Goal: Navigation & Orientation: Find specific page/section

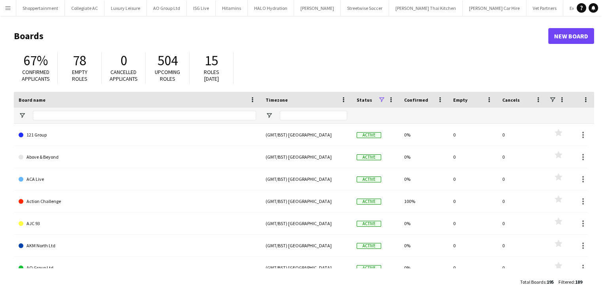
click at [9, 10] on app-icon "Menu" at bounding box center [8, 8] width 6 height 6
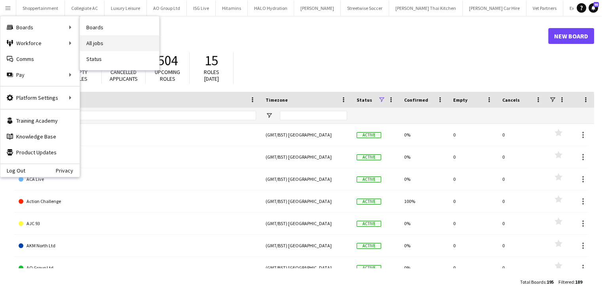
click at [88, 42] on link "All jobs" at bounding box center [119, 43] width 79 height 16
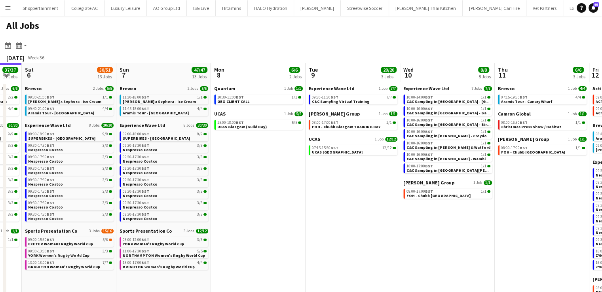
scroll to position [0, 359]
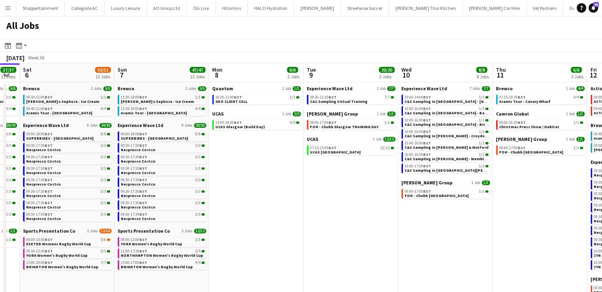
drag, startPoint x: 414, startPoint y: 187, endPoint x: 245, endPoint y: 195, distance: 169.6
click at [245, 195] on app-calendar-viewport "Tue 2 14/14 1 Job Wed 3 3/3 1 Job Thu 4 6/6 4 Jobs Fri 5 37/37 11 Jobs Sat 6 50…" at bounding box center [301, 237] width 602 height 348
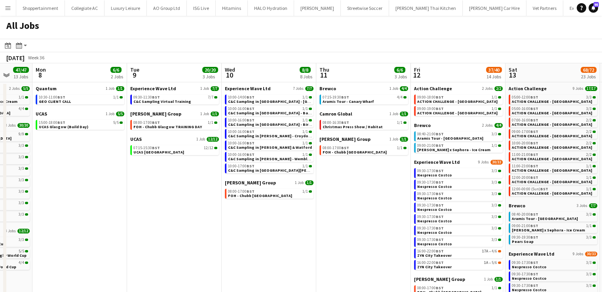
drag, startPoint x: 386, startPoint y: 218, endPoint x: 210, endPoint y: 219, distance: 176.5
click at [210, 219] on app-calendar-viewport "Fri 5 37/37 11 Jobs Sat 6 50/51 13 Jobs Sun 7 47/47 13 Jobs Mon 8 6/6 2 Jobs Tu…" at bounding box center [301, 237] width 602 height 348
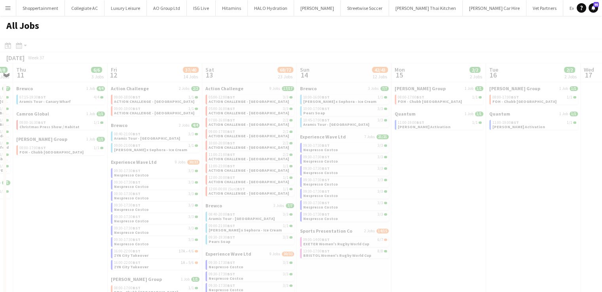
scroll to position [0, 190]
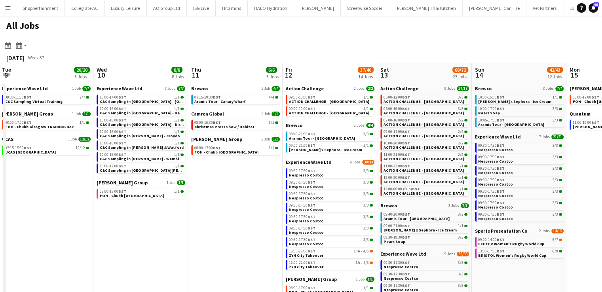
drag, startPoint x: 339, startPoint y: 209, endPoint x: 145, endPoint y: 231, distance: 194.8
click at [145, 231] on app-calendar-viewport "Sun 7 47/47 13 Jobs Mon 8 6/6 2 Jobs Tue 9 20/20 3 Jobs Wed 10 8/8 8 Jobs Thu 1…" at bounding box center [301, 237] width 602 height 348
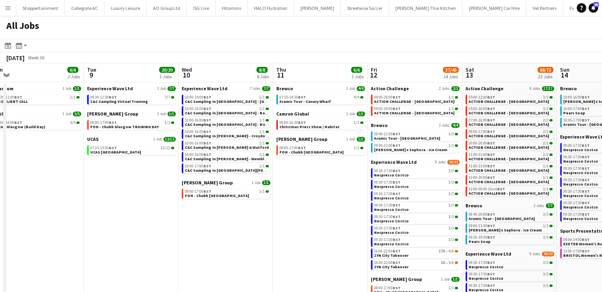
scroll to position [0, 230]
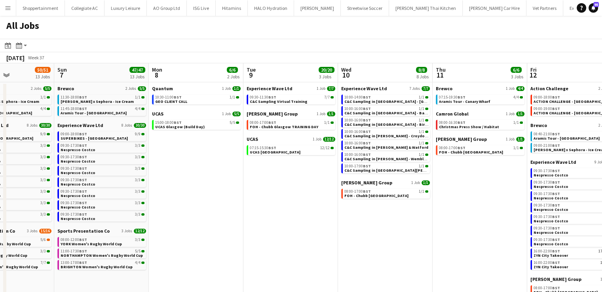
drag, startPoint x: 189, startPoint y: 230, endPoint x: 433, endPoint y: 219, distance: 244.9
click at [433, 219] on app-calendar-viewport "Thu 4 6/6 4 Jobs Fri 5 37/37 11 Jobs Sat 6 50/51 13 Jobs Sun 7 47/47 13 Jobs Mo…" at bounding box center [301, 237] width 602 height 348
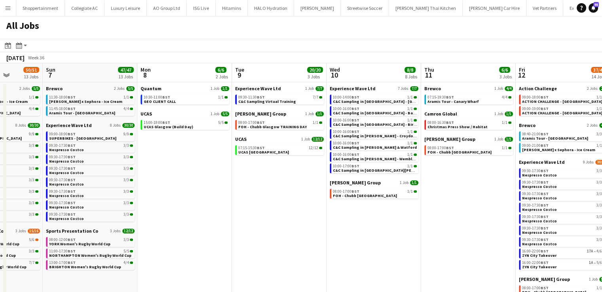
scroll to position [0, 336]
drag, startPoint x: 175, startPoint y: 180, endPoint x: 163, endPoint y: 169, distance: 16.0
click at [163, 169] on app-calendar-viewport "Wed 3 3/3 1 Job Thu 4 6/6 4 Jobs Fri 5 37/37 11 Jobs Sat 6 50/51 13 Jobs Sun 7 …" at bounding box center [301, 237] width 602 height 348
drag, startPoint x: 352, startPoint y: 234, endPoint x: 19, endPoint y: 200, distance: 334.2
click at [19, 200] on app-calendar-viewport "Wed 3 3/3 1 Job Thu 4 6/6 4 Jobs Fri 5 37/37 11 Jobs Sat 6 50/51 13 Jobs Sun 7 …" at bounding box center [301, 237] width 602 height 348
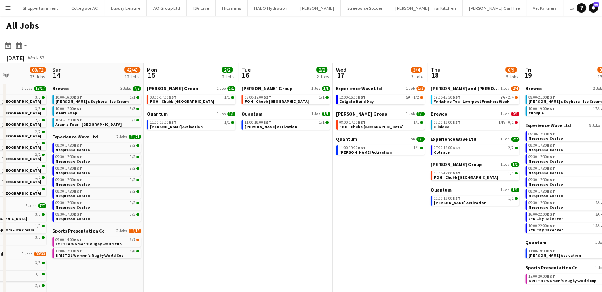
scroll to position [0, 330]
drag, startPoint x: 498, startPoint y: 192, endPoint x: 219, endPoint y: 222, distance: 281.2
click at [219, 222] on app-calendar-viewport "Wed 10 8/8 8 Jobs Thu 11 6/6 3 Jobs Fri 12 37/40 14 Jobs Sat 13 68/72 23 Jobs S…" at bounding box center [301, 237] width 602 height 348
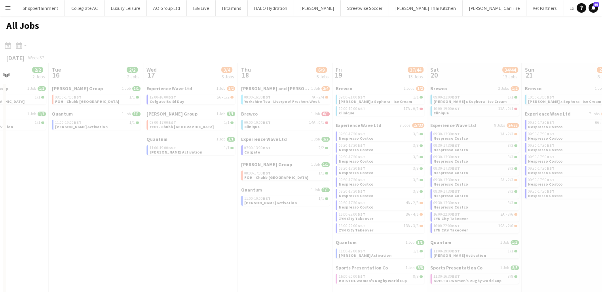
scroll to position [0, 268]
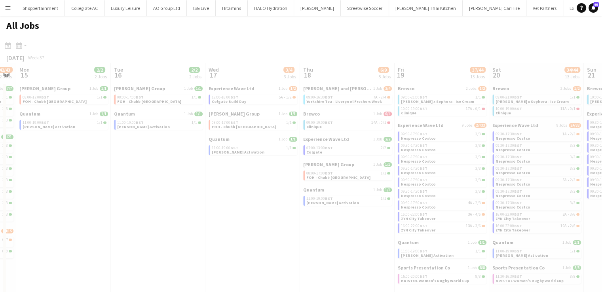
drag, startPoint x: 318, startPoint y: 241, endPoint x: 146, endPoint y: 219, distance: 174.0
click at [146, 219] on app-all-jobs "All Jobs Date picker [DATE] [DATE] [DATE] M [DATE] T [DATE] W [DATE] T [DATE] F…" at bounding box center [301, 213] width 602 height 395
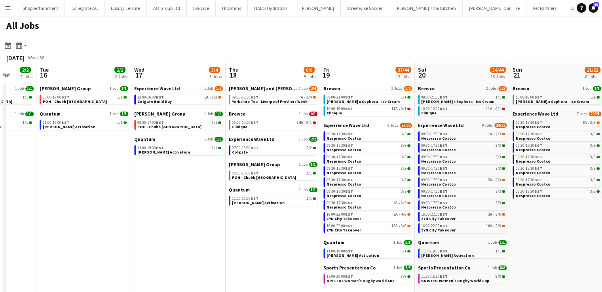
scroll to position [0, 352]
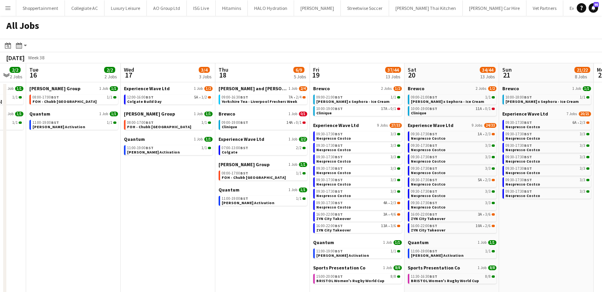
drag, startPoint x: 246, startPoint y: 258, endPoint x: 222, endPoint y: 265, distance: 25.1
click at [222, 265] on app-calendar-viewport "Fri 12 37/40 14 Jobs Sat 13 68/72 23 Jobs Sun 14 42/43 12 Jobs Mon 15 2/2 2 Job…" at bounding box center [301, 237] width 602 height 348
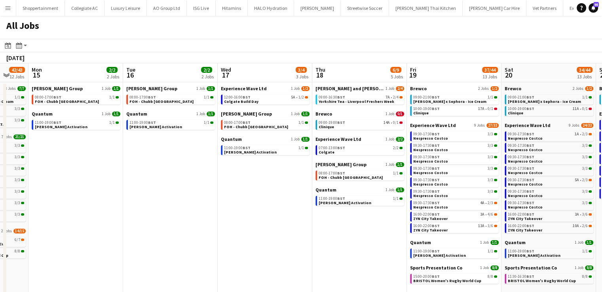
scroll to position [0, 224]
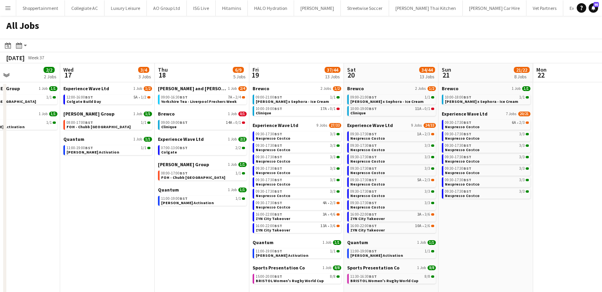
drag, startPoint x: 197, startPoint y: 232, endPoint x: 0, endPoint y: 178, distance: 204.1
click at [0, 178] on app-calendar-viewport "Sun 14 42/43 12 Jobs Mon 15 2/2 2 Jobs Tue 16 2/2 2 Jobs Wed 17 3/4 3 Jobs Thu …" at bounding box center [301, 237] width 602 height 348
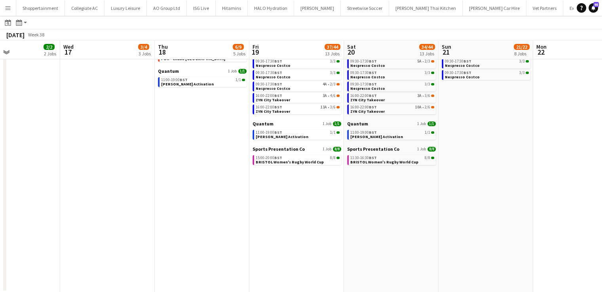
scroll to position [0, 0]
